Goal: Check status: Check status

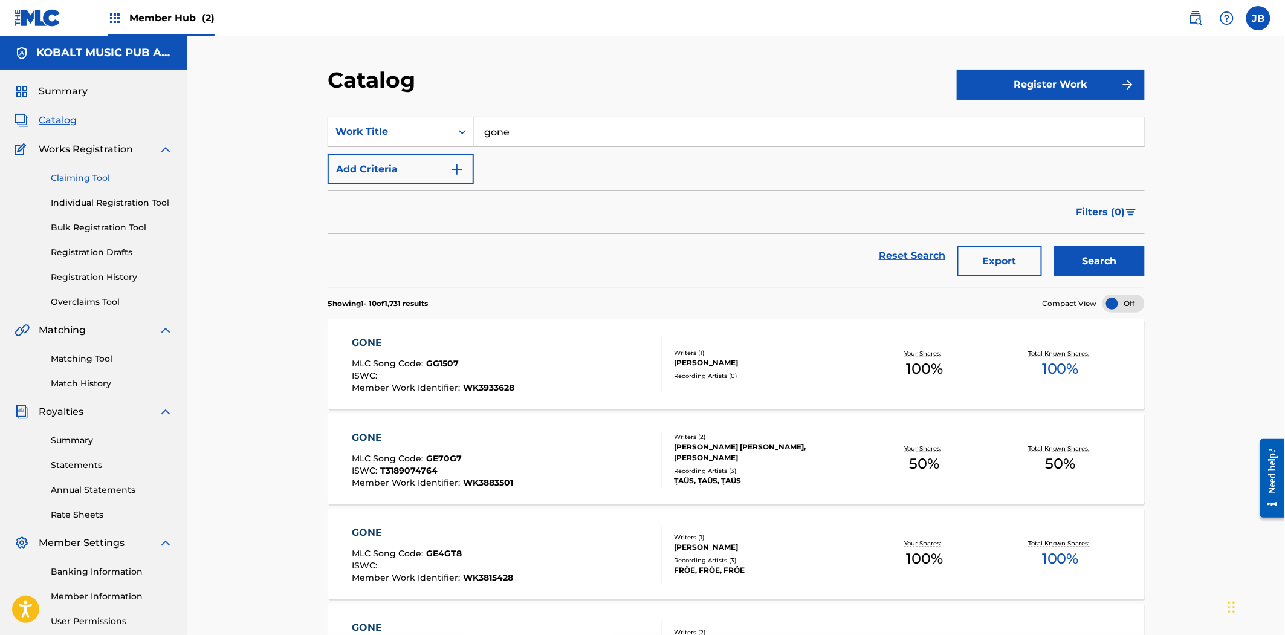
click at [85, 178] on link "Claiming Tool" at bounding box center [112, 178] width 122 height 13
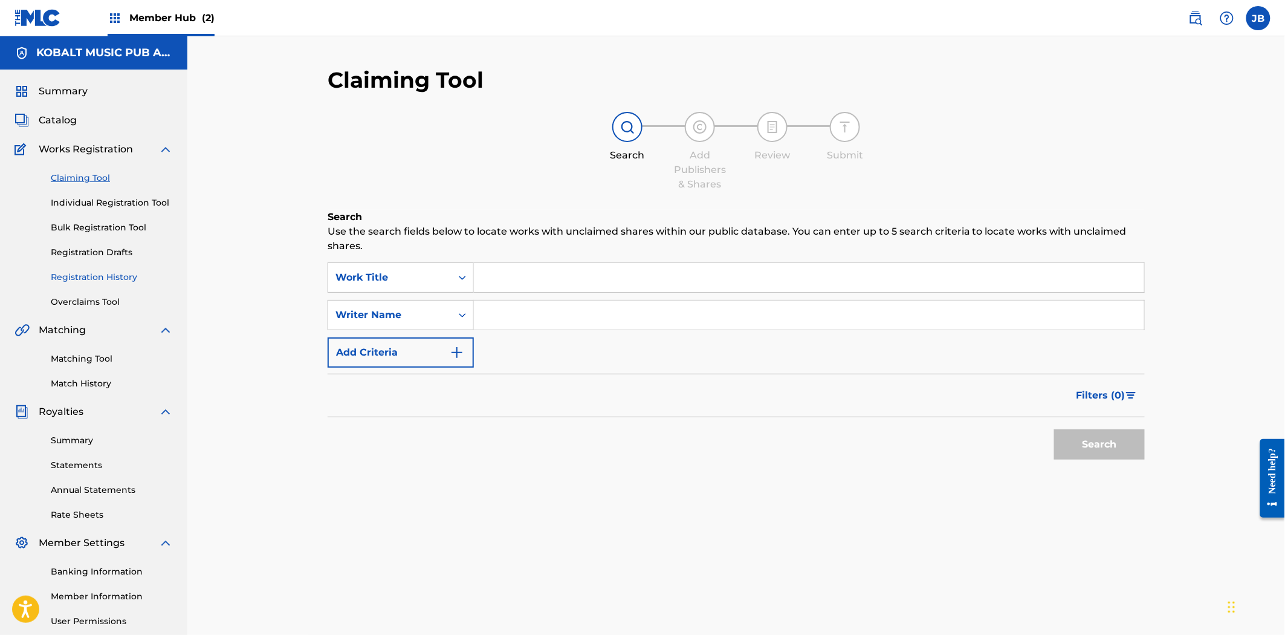
click at [79, 279] on link "Registration History" at bounding box center [112, 277] width 122 height 13
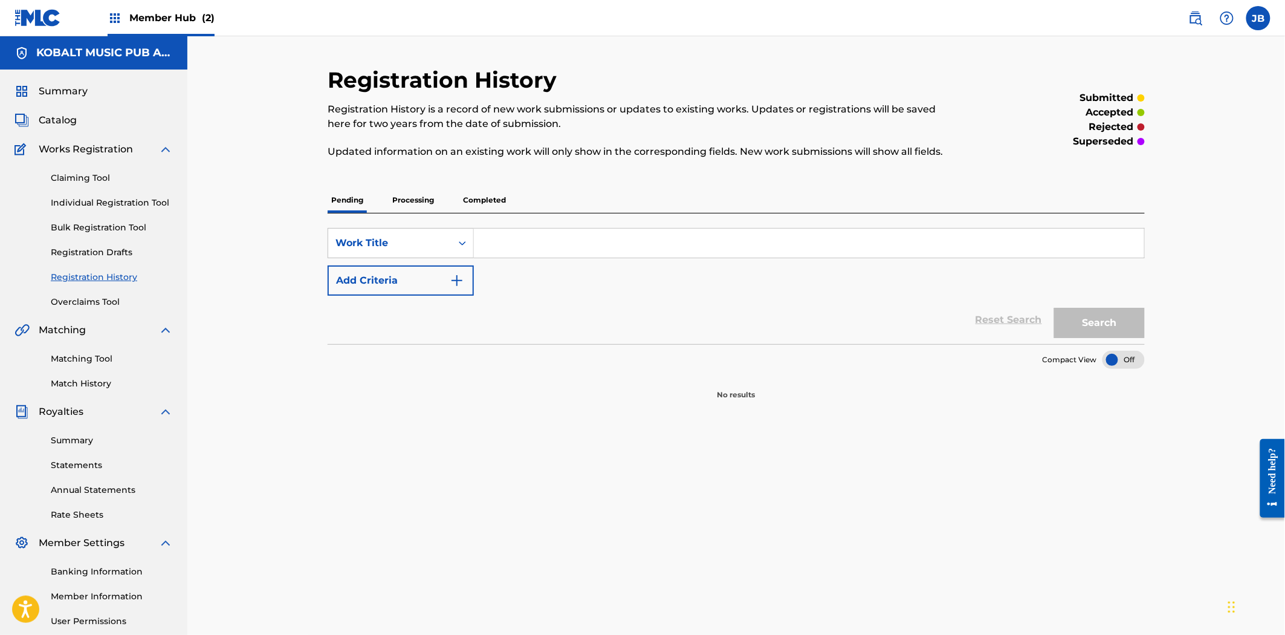
click at [421, 194] on p "Processing" at bounding box center [413, 199] width 49 height 25
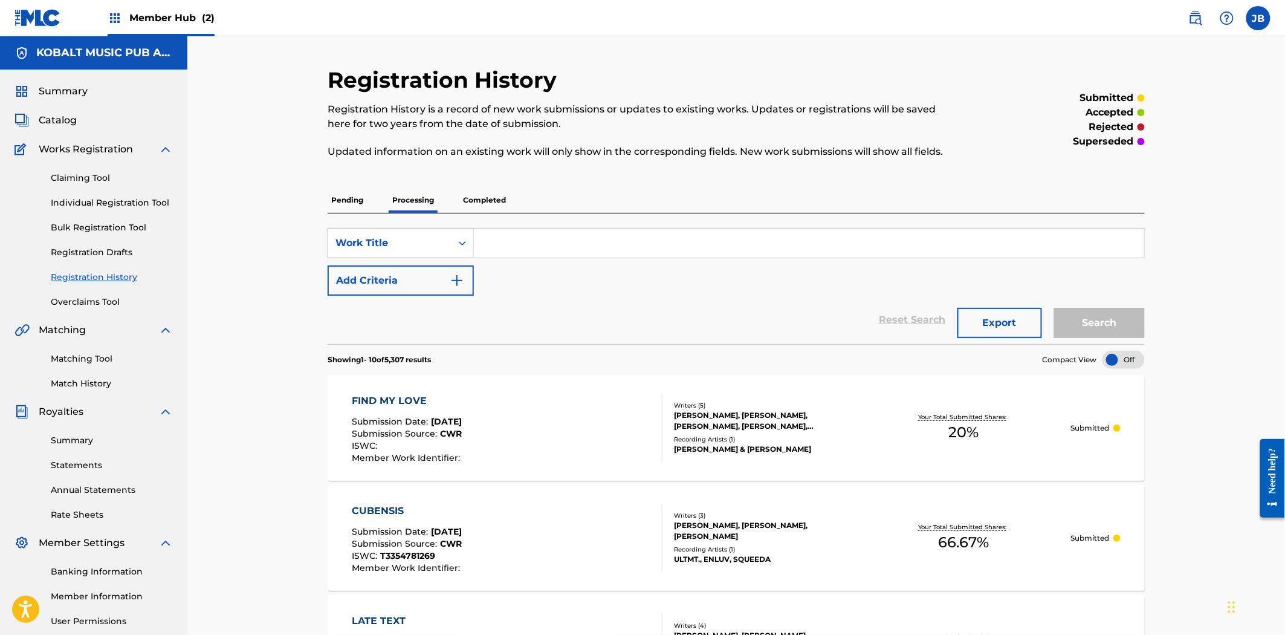
click at [615, 254] on input "Search Form" at bounding box center [809, 242] width 670 height 29
click at [612, 231] on input "Search Form" at bounding box center [809, 242] width 670 height 29
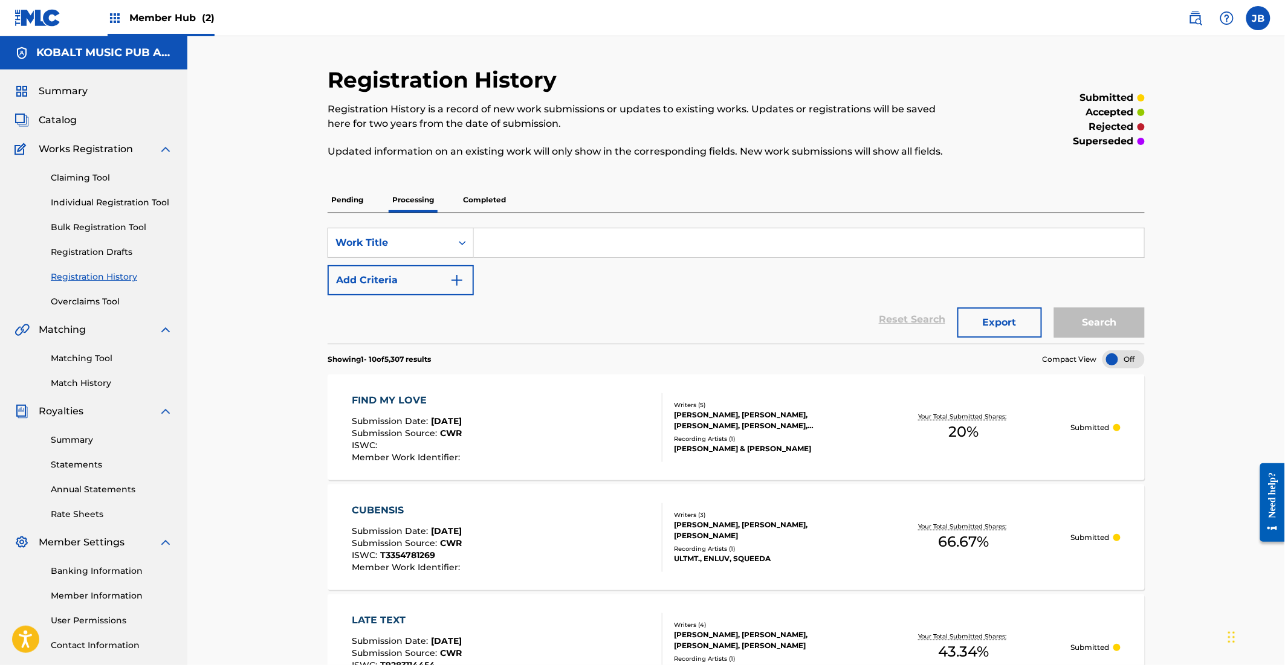
click at [615, 251] on input "Search Form" at bounding box center [809, 242] width 670 height 29
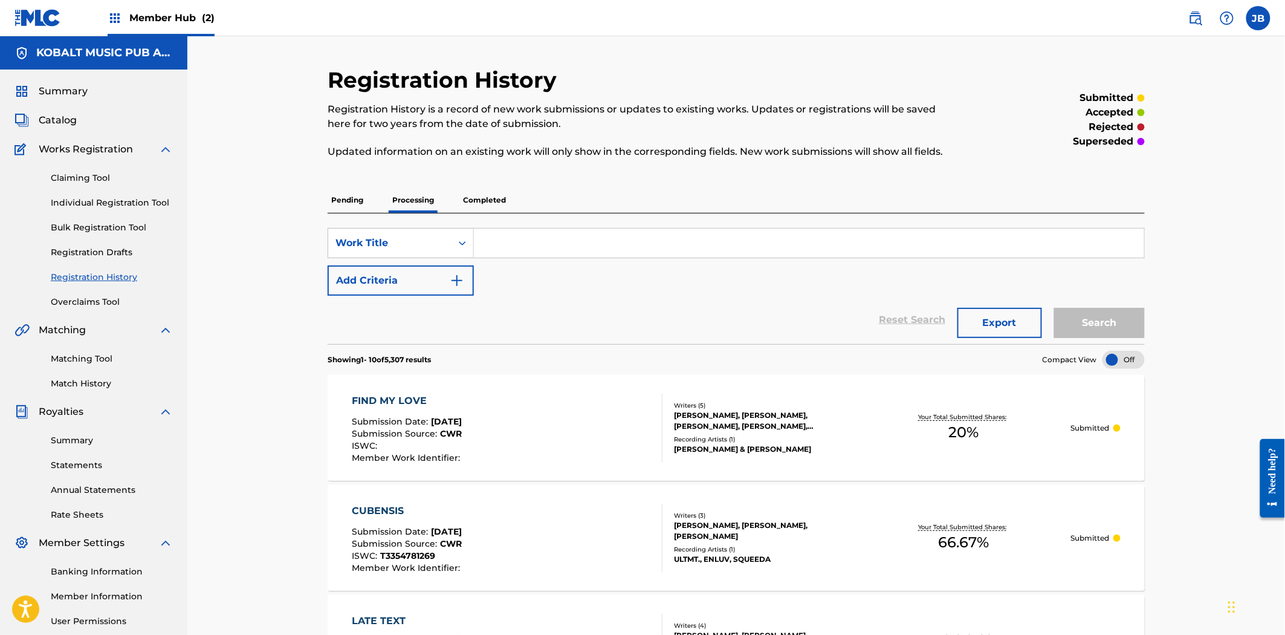
click at [613, 242] on input "Search Form" at bounding box center [809, 242] width 670 height 29
click at [612, 244] on input "Search Form" at bounding box center [809, 242] width 670 height 29
type input "stars"
click at [1101, 325] on button "Search" at bounding box center [1099, 323] width 91 height 30
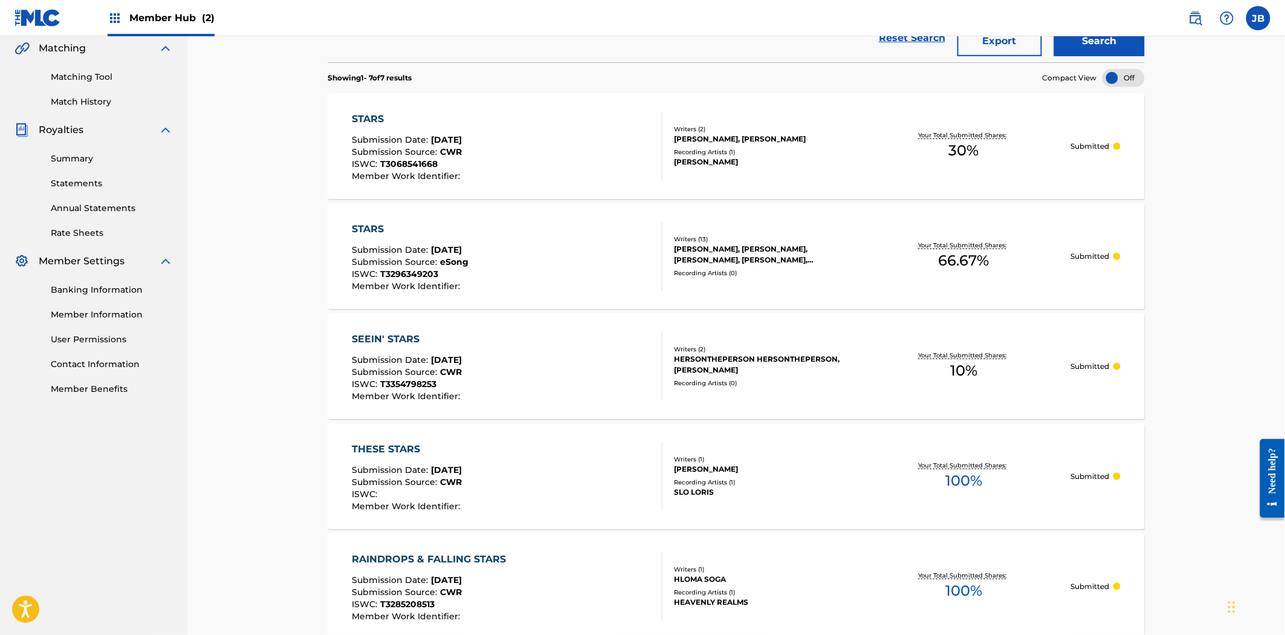
scroll to position [201, 0]
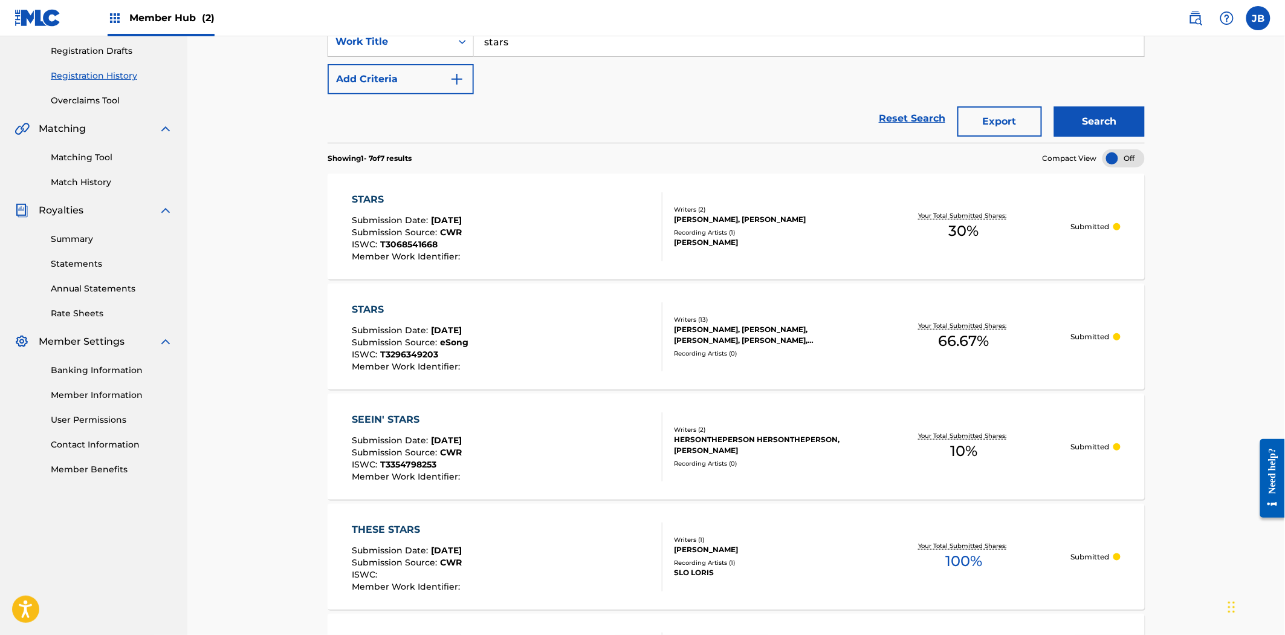
click at [826, 361] on div "STARS Submission Date : Jul 30, 2025 Submission Source : eSong ISWC : T32963492…" at bounding box center [736, 336] width 817 height 106
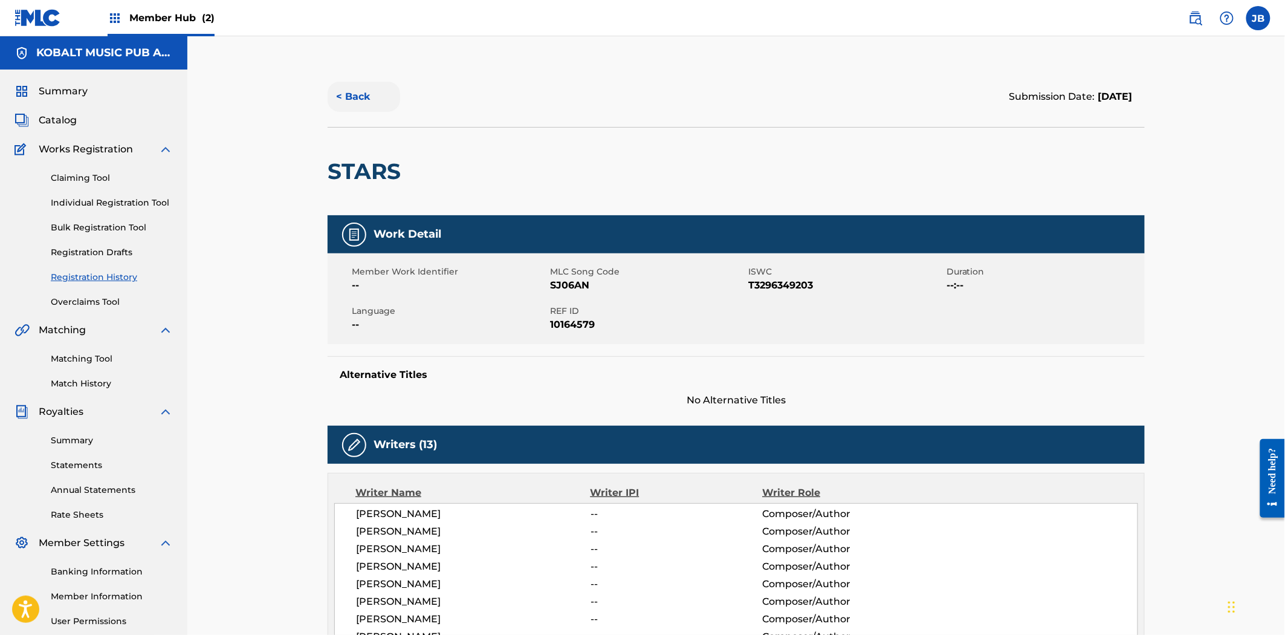
click at [354, 97] on button "< Back" at bounding box center [364, 97] width 73 height 30
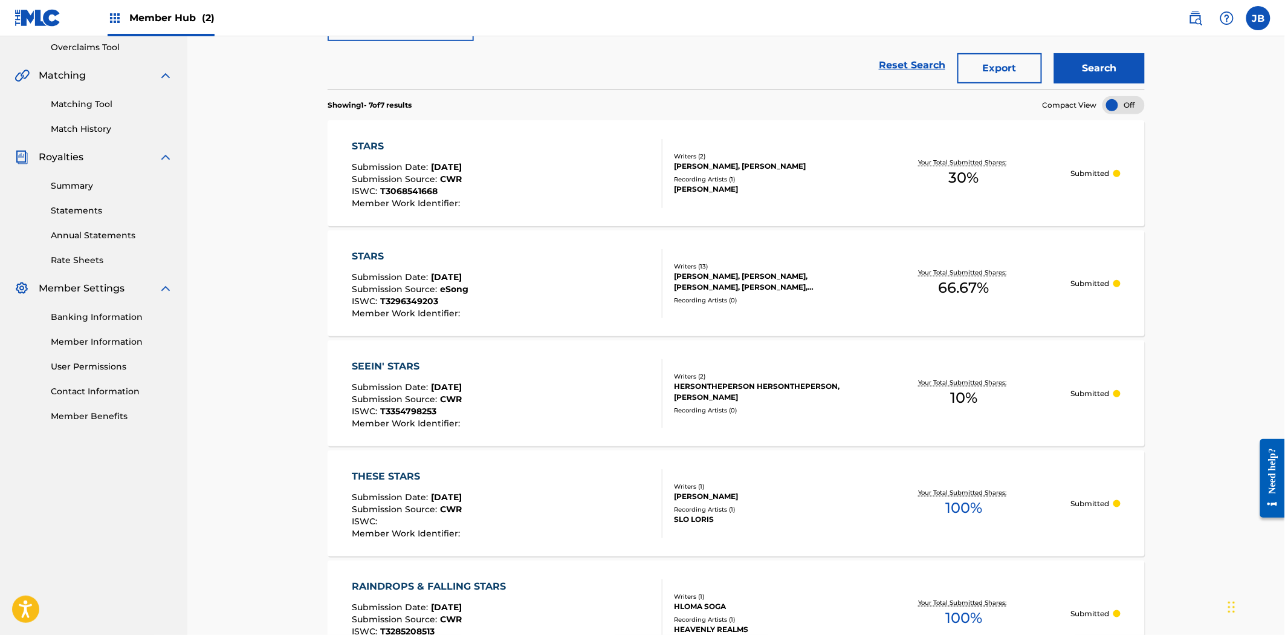
scroll to position [182, 0]
